Goal: Information Seeking & Learning: Learn about a topic

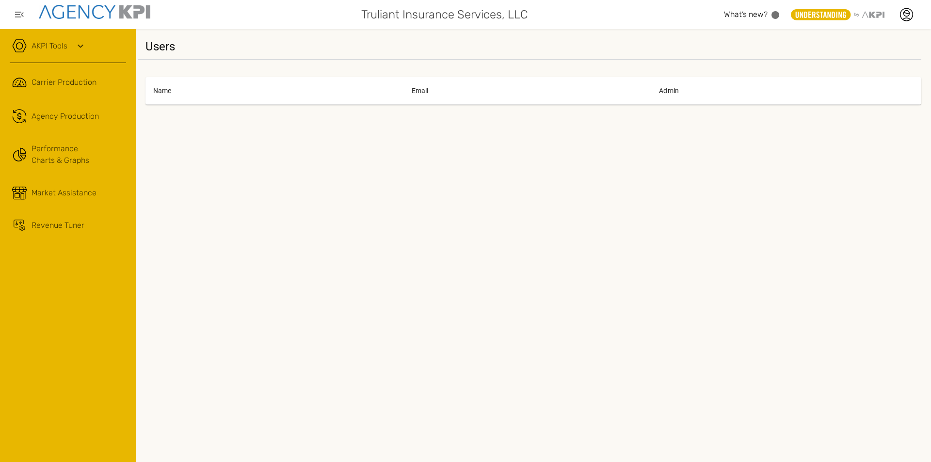
click at [53, 128] on link ".cls-1{fill:none;stroke:#221f20;stroke-linecap:round;stroke-linejoin:round;stro…" at bounding box center [68, 116] width 136 height 29
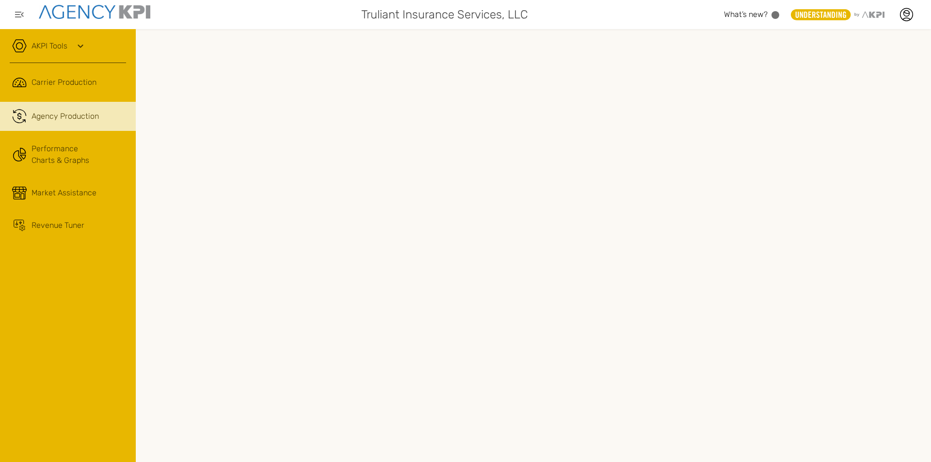
click at [74, 77] on span "Carrier Production" at bounding box center [64, 83] width 65 height 12
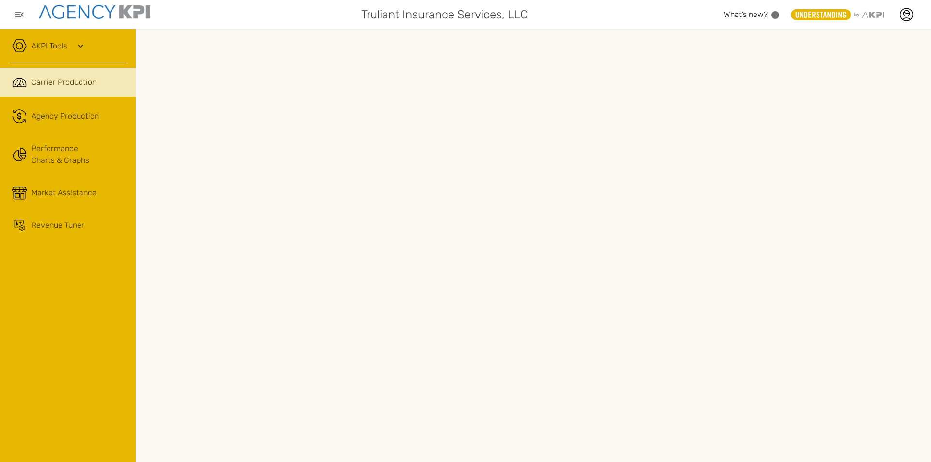
click at [46, 156] on link "Performance Charts & Graphs" at bounding box center [68, 155] width 136 height 38
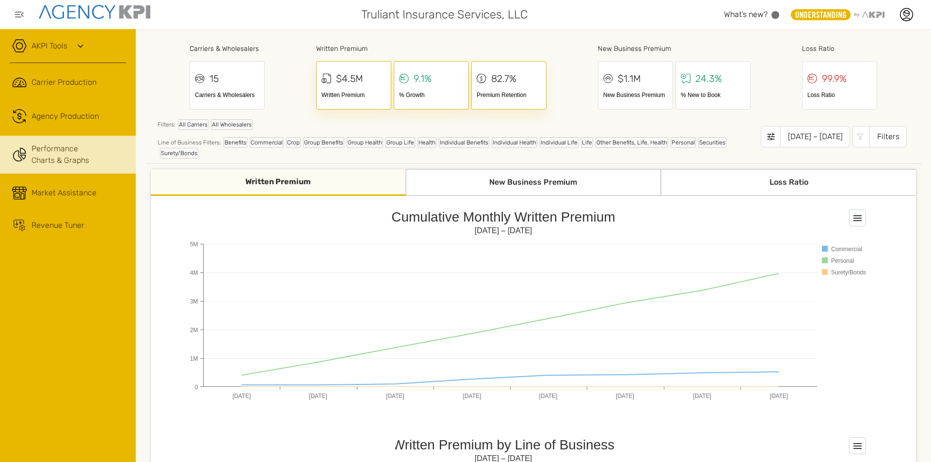
click at [560, 173] on div "New Business Premium" at bounding box center [533, 182] width 255 height 27
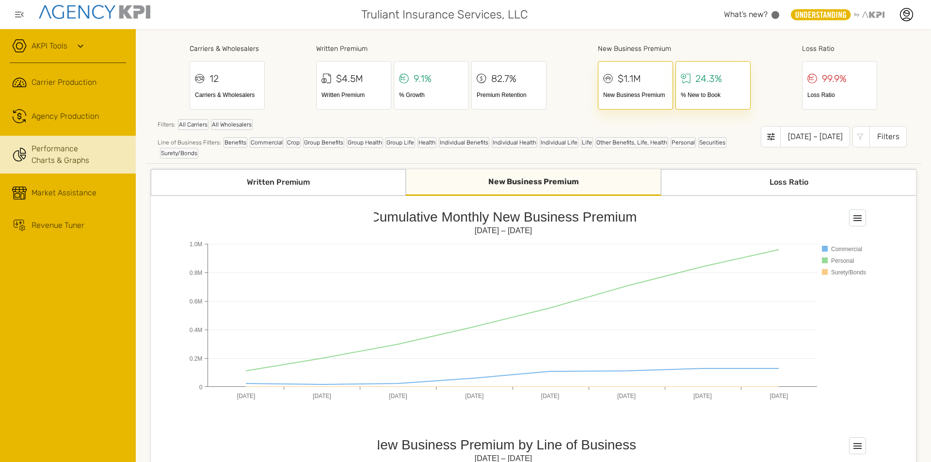
click at [557, 180] on div "New Business Premium" at bounding box center [533, 182] width 255 height 27
click at [487, 92] on div "Premium Retention" at bounding box center [509, 95] width 65 height 9
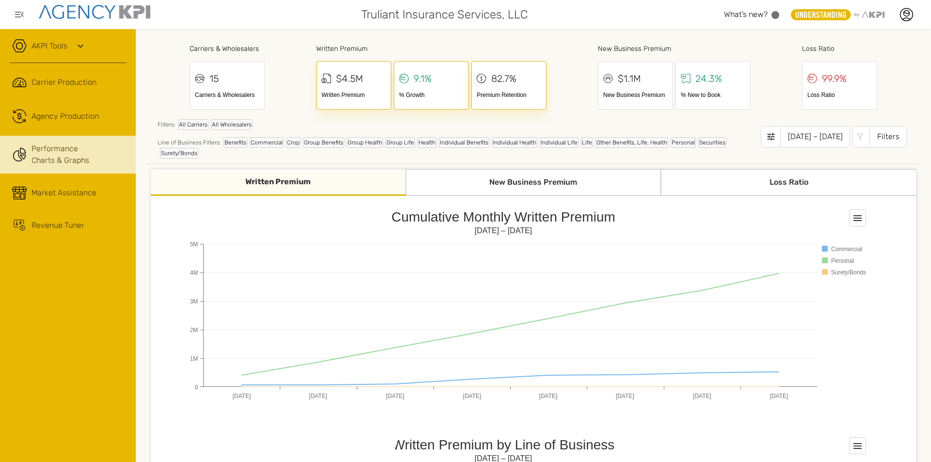
click at [404, 93] on div "% Growth" at bounding box center [431, 95] width 65 height 9
click at [363, 92] on div "Written Premium" at bounding box center [354, 95] width 65 height 9
click at [197, 90] on div "15 Carriers & Wholesalers" at bounding box center [227, 85] width 75 height 48
click at [64, 188] on div "Market Assistance" at bounding box center [64, 193] width 65 height 12
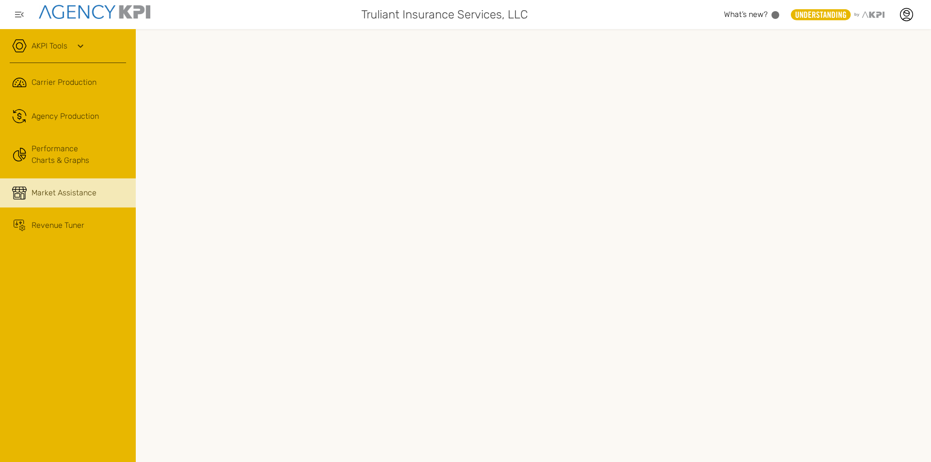
click at [52, 226] on div "Revenue Tuner" at bounding box center [58, 226] width 53 height 12
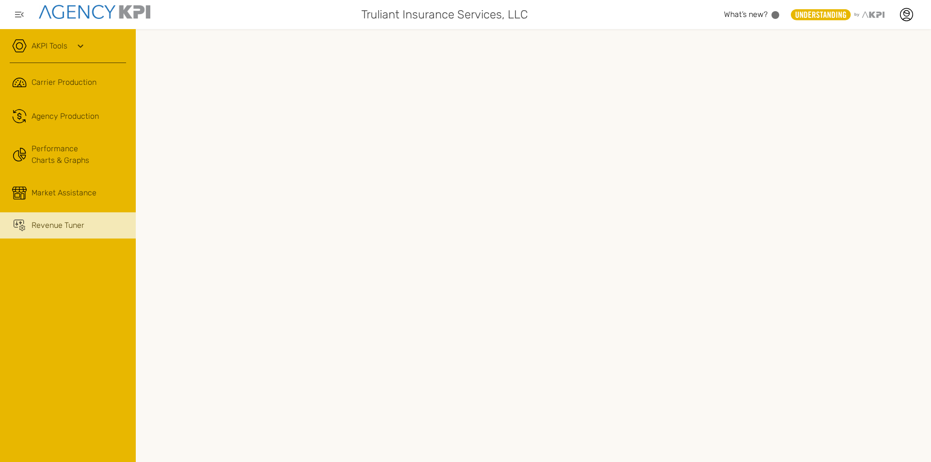
click at [64, 162] on link "Performance Charts & Graphs" at bounding box center [68, 155] width 136 height 38
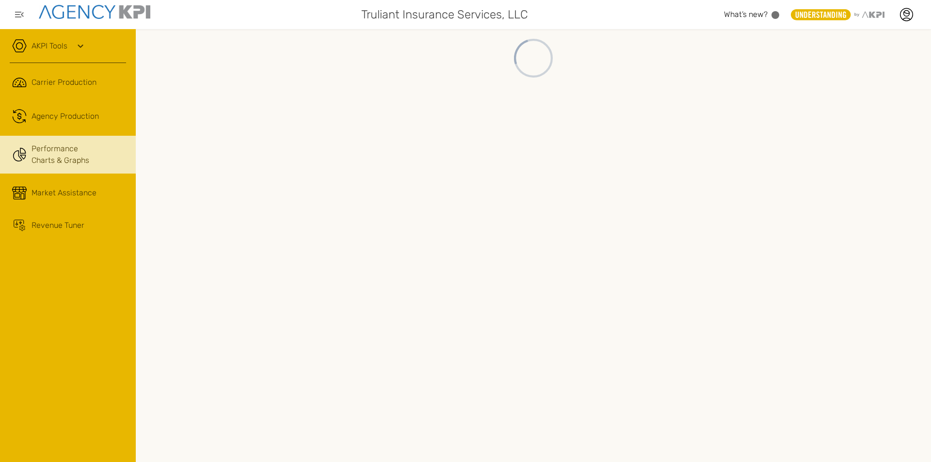
click at [55, 124] on link ".cls-1{fill:none;stroke:#221f20;stroke-linecap:round;stroke-linejoin:round;stro…" at bounding box center [68, 116] width 136 height 29
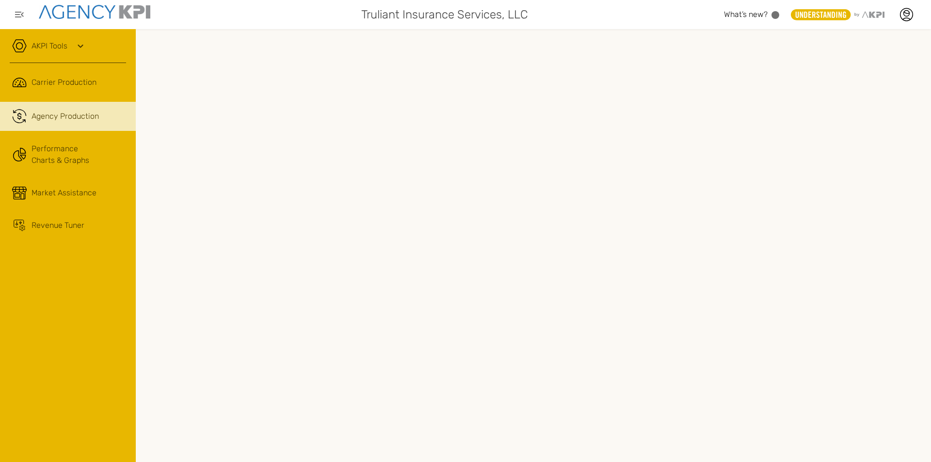
click at [70, 202] on link "Market Assistance" at bounding box center [68, 192] width 136 height 29
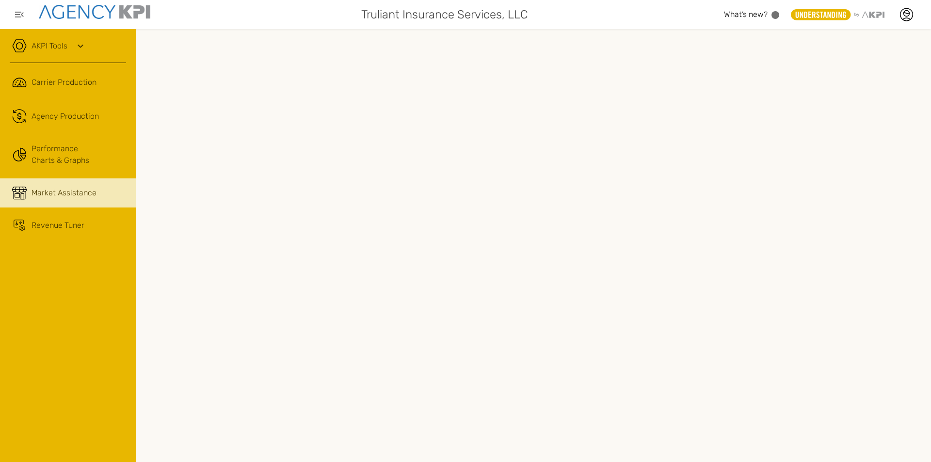
click at [49, 72] on link ".cls-1{fill:none;stroke:#221f20;stroke-linecap:round;stroke-linejoin:round;stro…" at bounding box center [68, 82] width 136 height 29
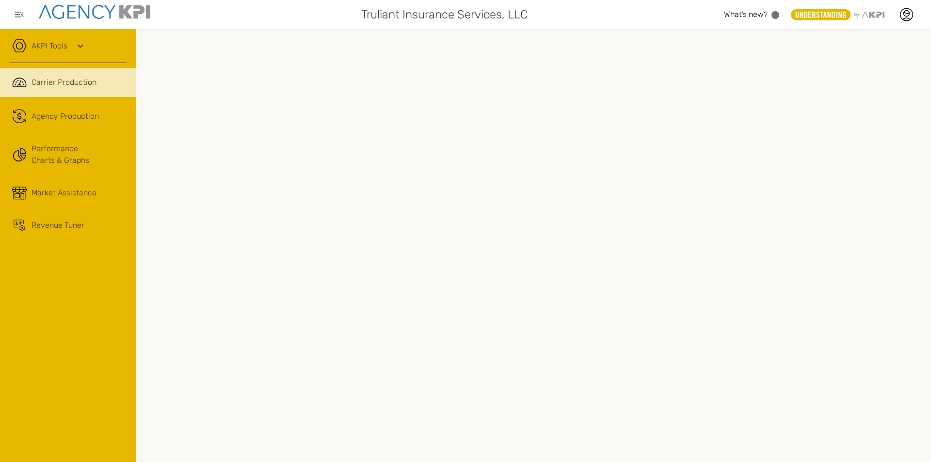
click at [912, 18] on icon at bounding box center [907, 14] width 13 height 13
click at [904, 17] on icon at bounding box center [906, 14] width 15 height 15
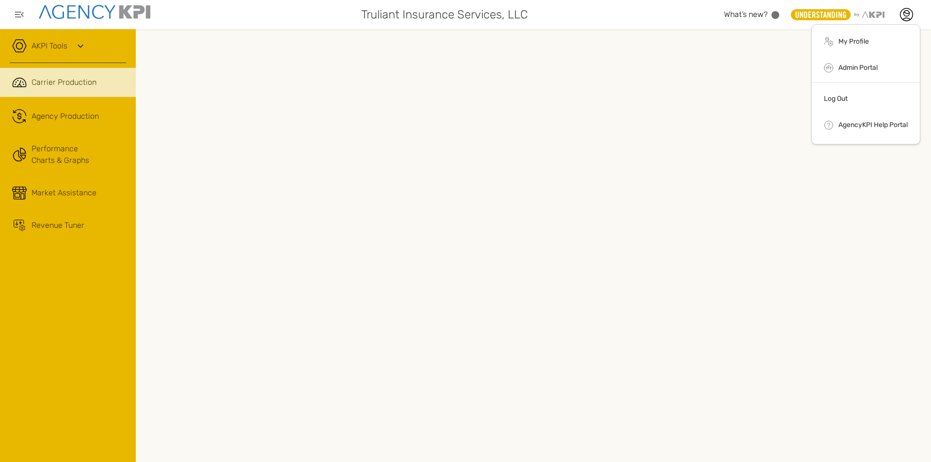
click at [840, 93] on li "Log Out" at bounding box center [866, 100] width 108 height 25
